Goal: Information Seeking & Learning: Learn about a topic

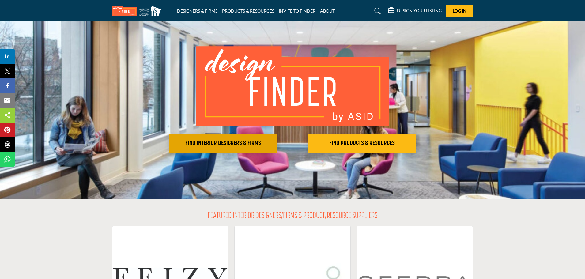
scroll to position [31, 0]
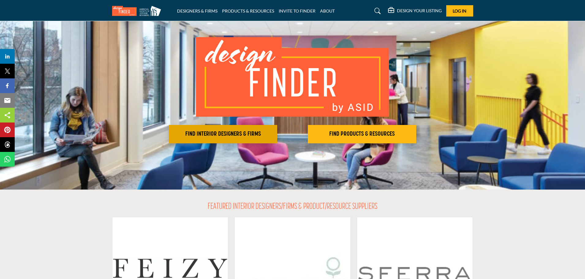
click at [222, 136] on h2 "FIND INTERIOR DESIGNERS & FIRMS" at bounding box center [223, 134] width 105 height 7
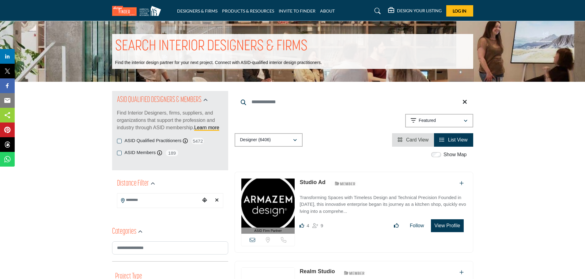
click at [134, 201] on input "Search Location" at bounding box center [158, 200] width 83 height 12
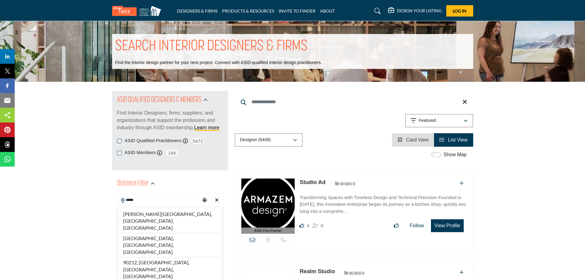
type input "*****"
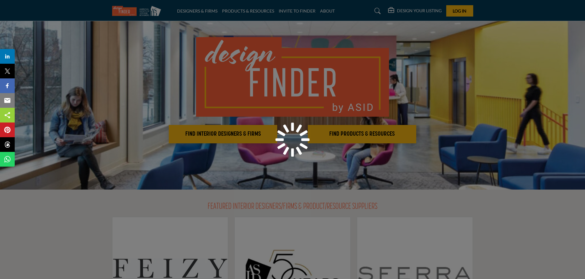
scroll to position [31, 0]
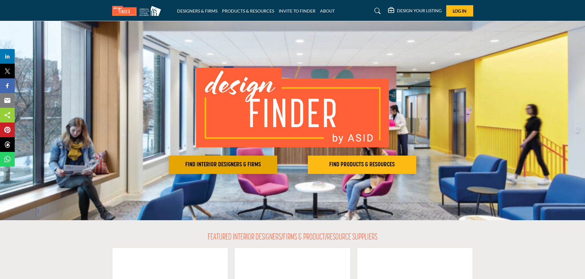
click at [215, 165] on h2 "FIND INTERIOR DESIGNERS & FIRMS" at bounding box center [223, 164] width 105 height 7
click at [225, 169] on button "FIND INTERIOR DESIGNERS & FIRMS" at bounding box center [223, 165] width 108 height 18
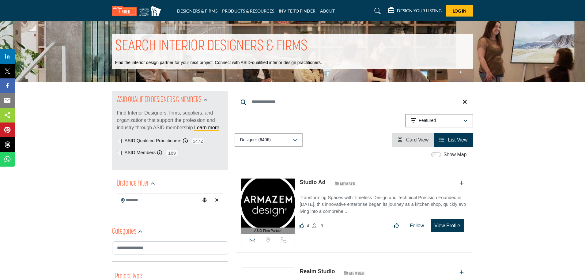
click at [287, 100] on input "Search Keyword" at bounding box center [354, 102] width 239 height 15
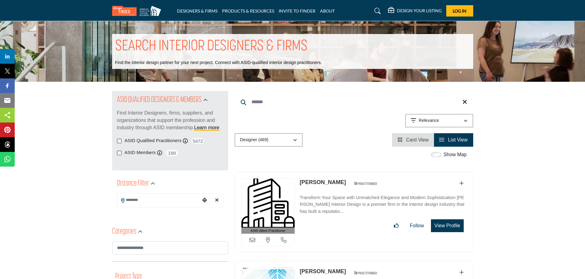
drag, startPoint x: 271, startPoint y: 101, endPoint x: 231, endPoint y: 103, distance: 40.5
type input "***"
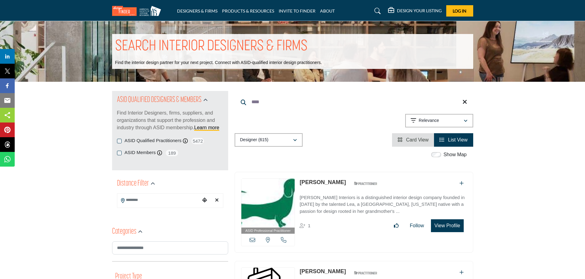
drag, startPoint x: 269, startPoint y: 98, endPoint x: 210, endPoint y: 97, distance: 58.8
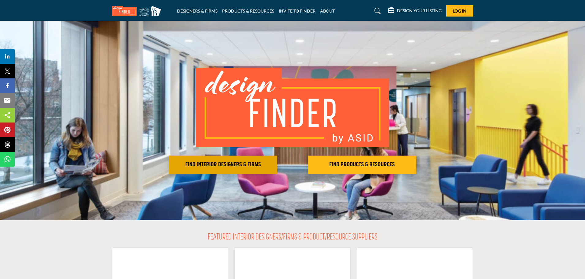
drag, startPoint x: 210, startPoint y: 163, endPoint x: 172, endPoint y: 170, distance: 38.6
click at [210, 163] on h2 "FIND INTERIOR DESIGNERS & FIRMS" at bounding box center [223, 164] width 105 height 7
